Goal: Information Seeking & Learning: Find specific fact

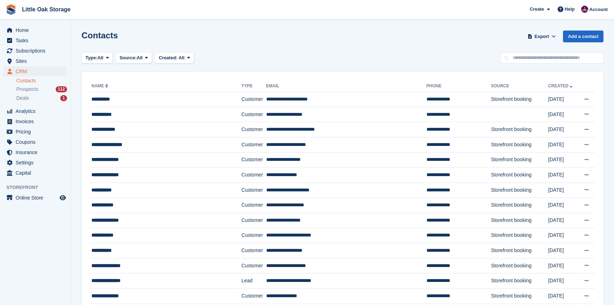
drag, startPoint x: 28, startPoint y: 82, endPoint x: 169, endPoint y: 67, distance: 141.5
click at [28, 82] on link "Contacts" at bounding box center [41, 80] width 51 height 7
drag, startPoint x: 514, startPoint y: 68, endPoint x: 531, endPoint y: 56, distance: 20.7
click at [531, 56] on input "text" at bounding box center [552, 58] width 103 height 12
click at [24, 123] on span "Invoices" at bounding box center [37, 121] width 43 height 10
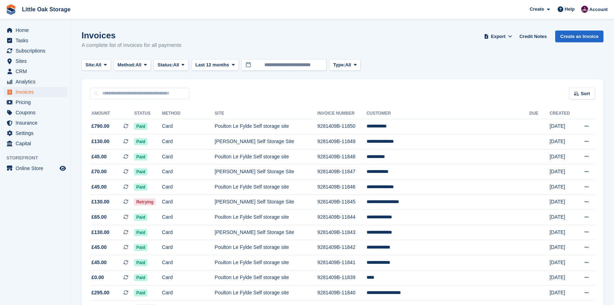
click at [193, 68] on div "Site: All All Kirkham Self Storage Site Poulton Le Fylde Self storage site Meth…" at bounding box center [223, 65] width 282 height 12
click at [186, 66] on span at bounding box center [183, 65] width 6 height 6
click at [191, 116] on link "Open" at bounding box center [188, 119] width 62 height 13
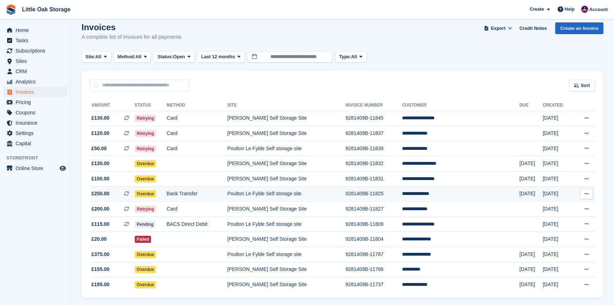
scroll to position [33, 0]
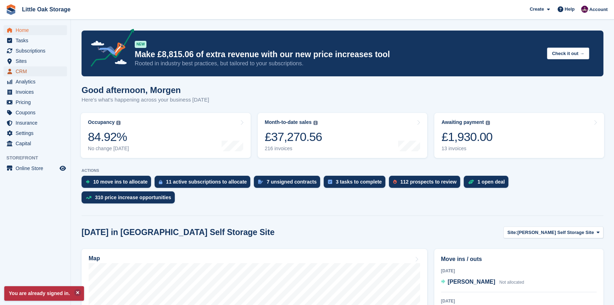
click at [24, 69] on span "CRM" at bounding box center [37, 71] width 43 height 10
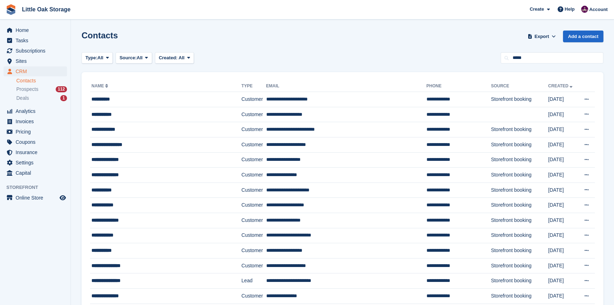
type input "*****"
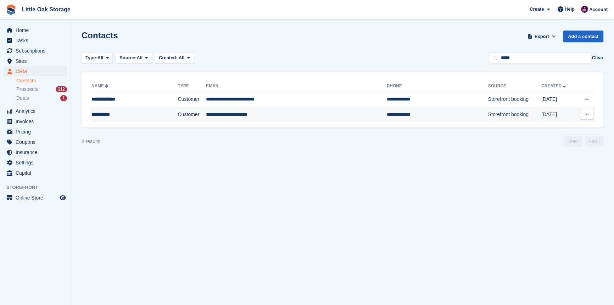
click at [241, 112] on td "**********" at bounding box center [296, 114] width 181 height 15
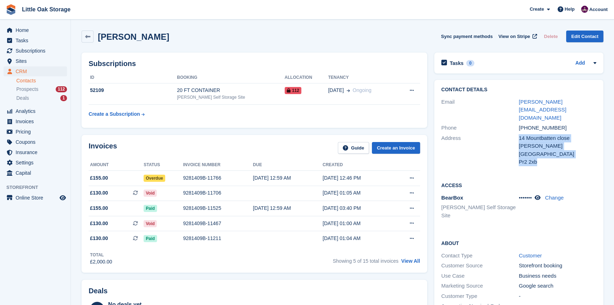
drag, startPoint x: 539, startPoint y: 146, endPoint x: 517, endPoint y: 145, distance: 21.6
click at [517, 145] on div "Address 14 Mountbatten close Preston United Kingdom Pr2 2xb" at bounding box center [518, 150] width 155 height 34
click at [540, 158] on div "Pr2 2xb" at bounding box center [558, 162] width 78 height 8
click at [546, 158] on div "Pr2 2xb" at bounding box center [558, 162] width 78 height 8
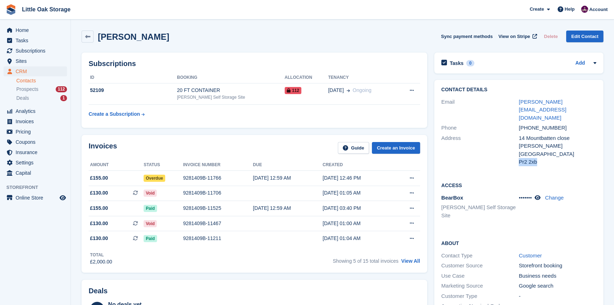
drag, startPoint x: 543, startPoint y: 145, endPoint x: 520, endPoint y: 149, distance: 23.6
click at [520, 158] on div "Pr2 2xb" at bounding box center [558, 162] width 78 height 8
copy div "Pr2 2xb"
click at [35, 81] on link "Contacts" at bounding box center [41, 80] width 51 height 7
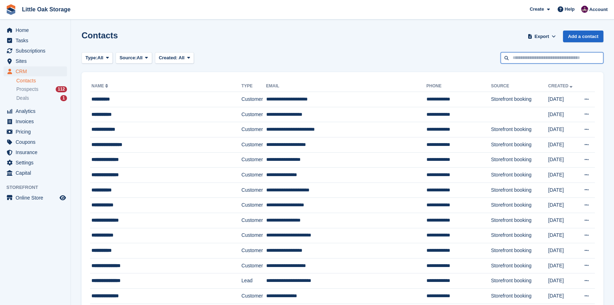
click at [554, 62] on input "text" at bounding box center [552, 58] width 103 height 12
type input "****"
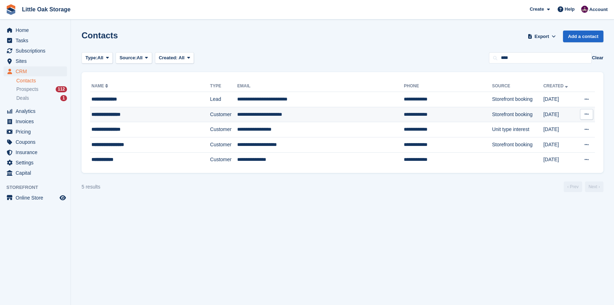
click at [223, 113] on td "Customer" at bounding box center [223, 114] width 27 height 15
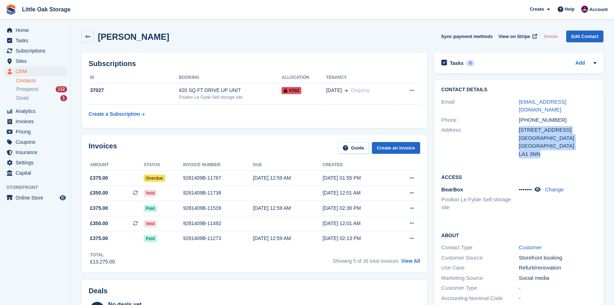
drag, startPoint x: 528, startPoint y: 149, endPoint x: 518, endPoint y: 152, distance: 10.3
click at [518, 152] on div "Contact Details Email [EMAIL_ADDRESS][DOMAIN_NAME] Phone [PHONE_NUMBER] Address…" at bounding box center [518, 123] width 169 height 86
